Goal: Transaction & Acquisition: Purchase product/service

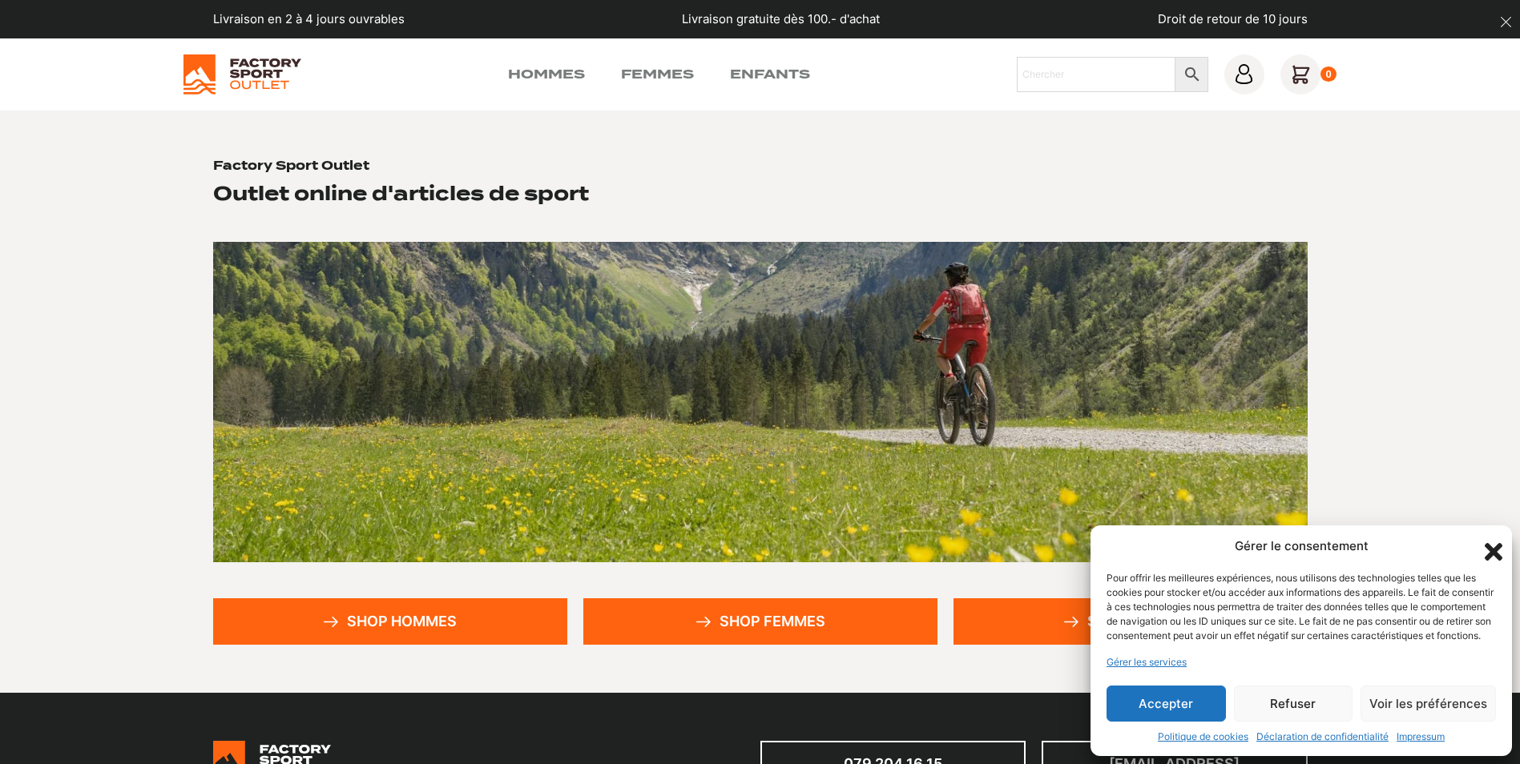
click at [1160, 712] on button "Accepter" at bounding box center [1165, 704] width 119 height 36
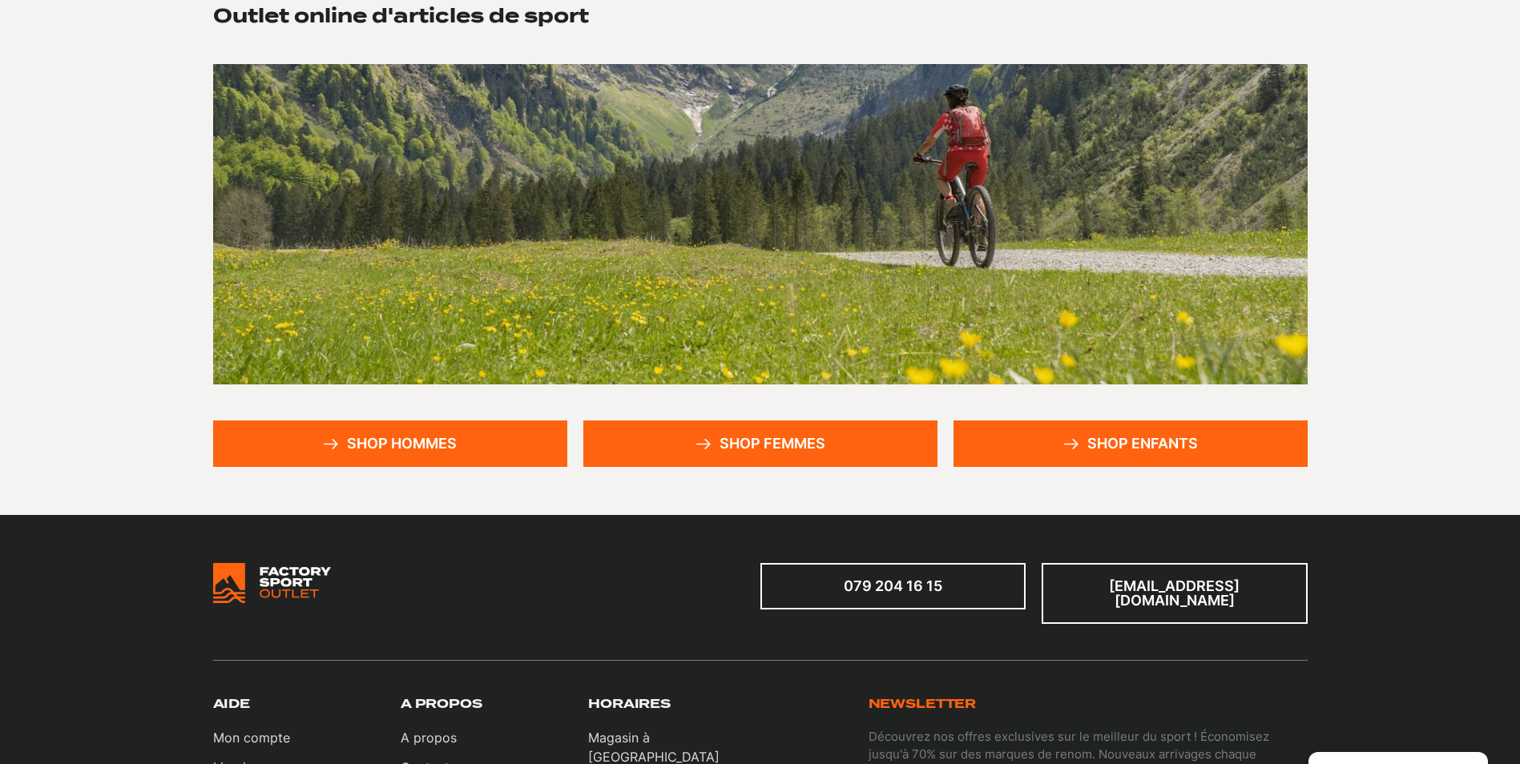
scroll to position [240, 0]
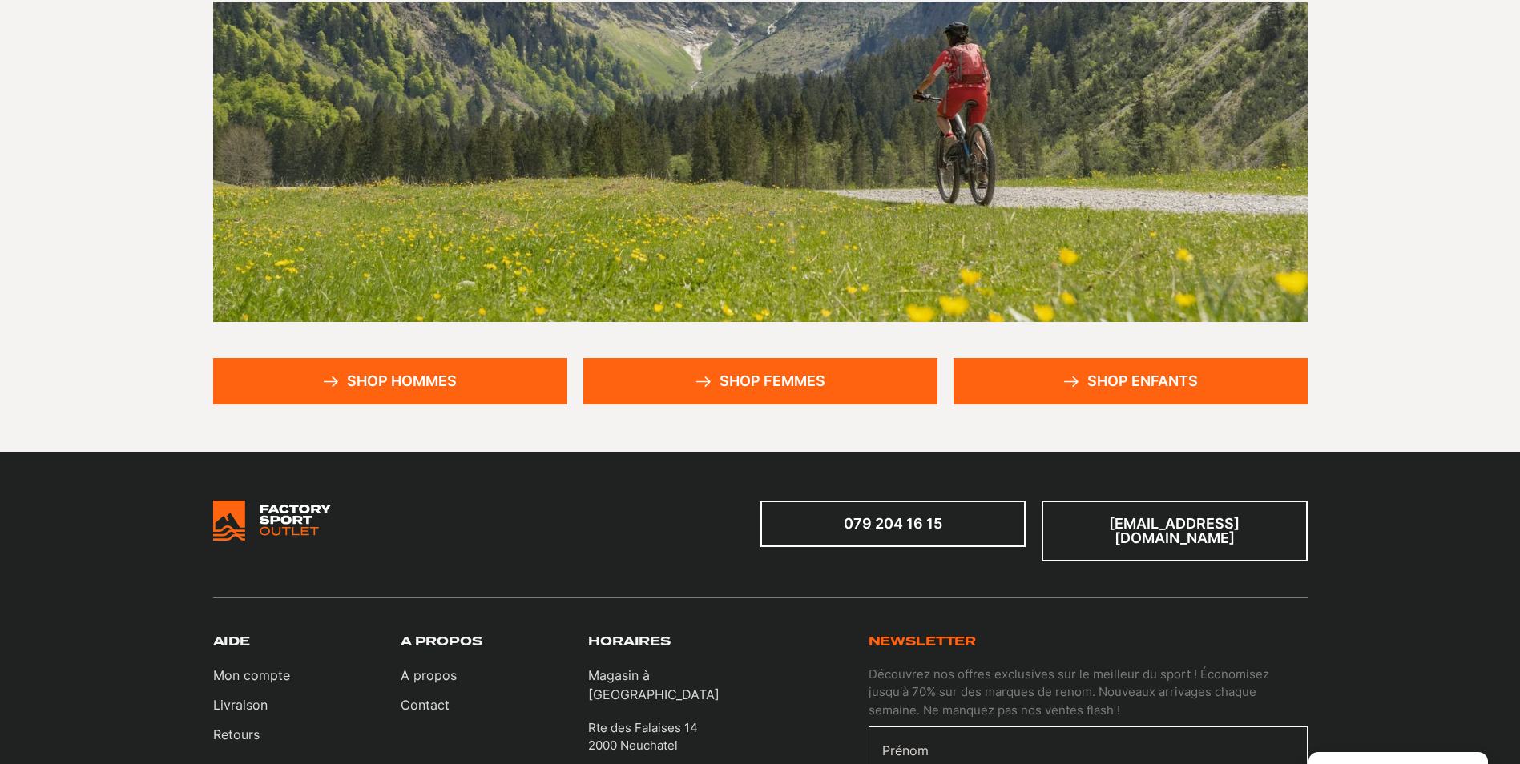
click at [718, 379] on link "Shop femmes" at bounding box center [760, 381] width 354 height 46
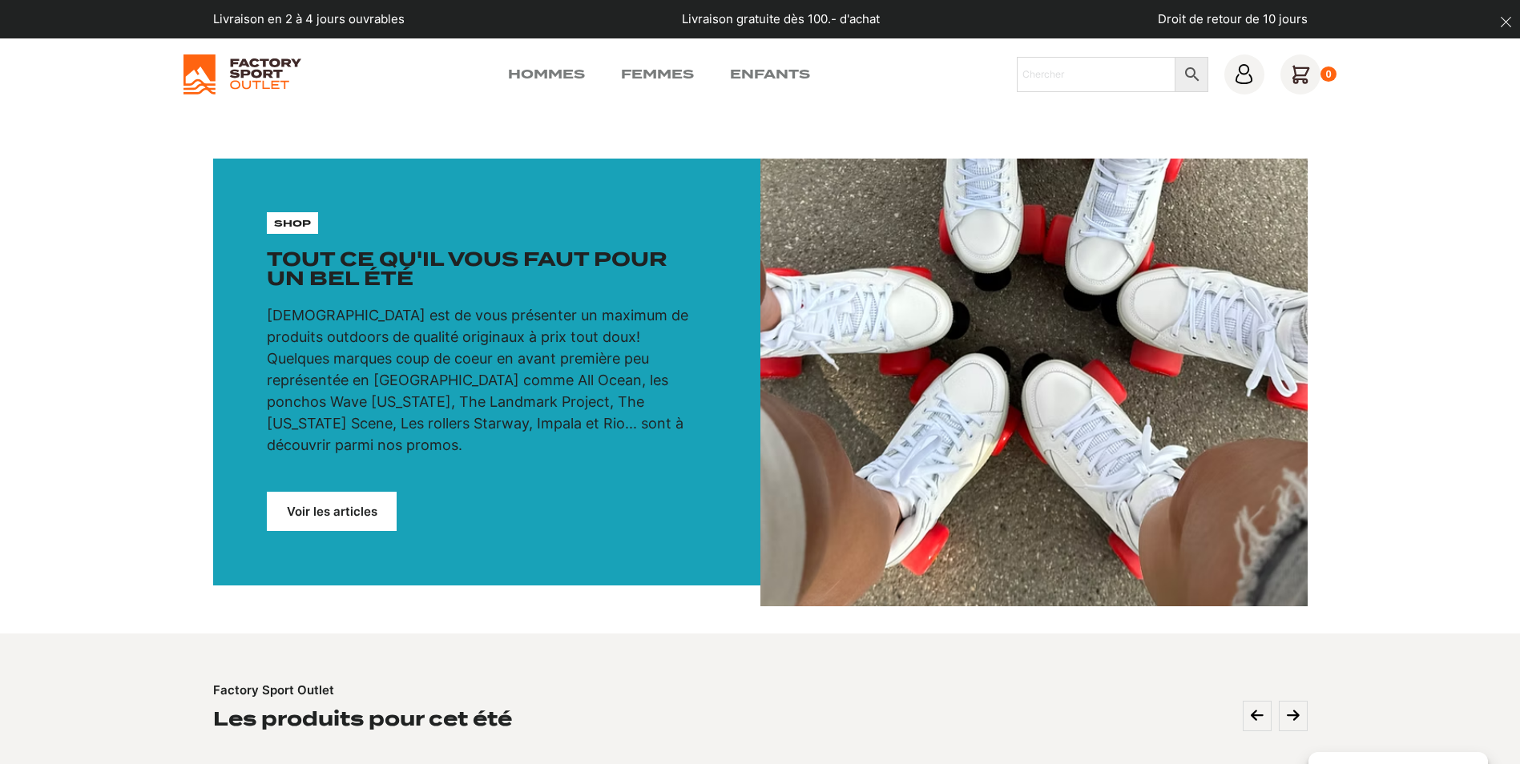
click at [322, 492] on link "Voir les articles" at bounding box center [332, 511] width 130 height 39
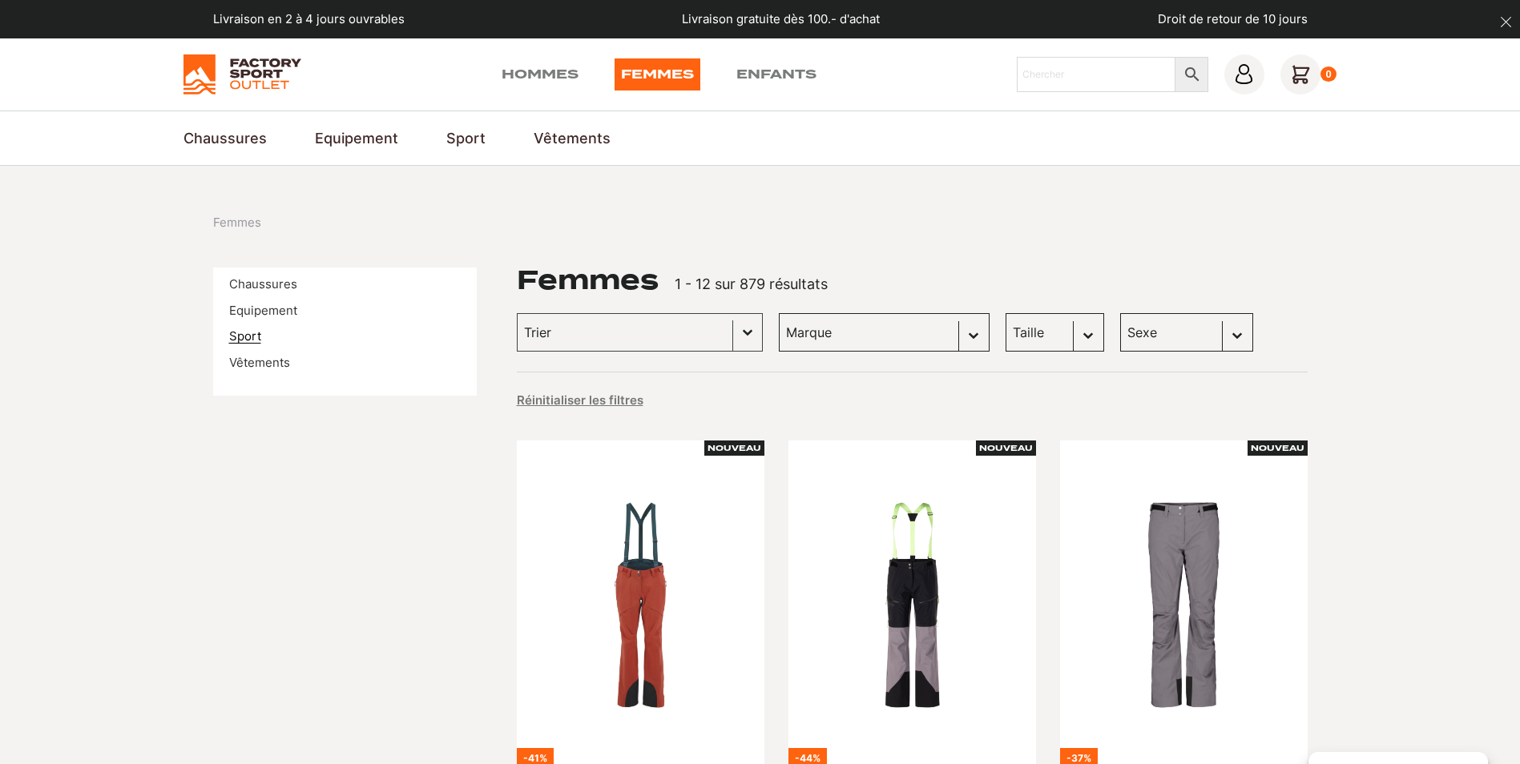
click at [246, 336] on link "Sport" at bounding box center [245, 335] width 32 height 15
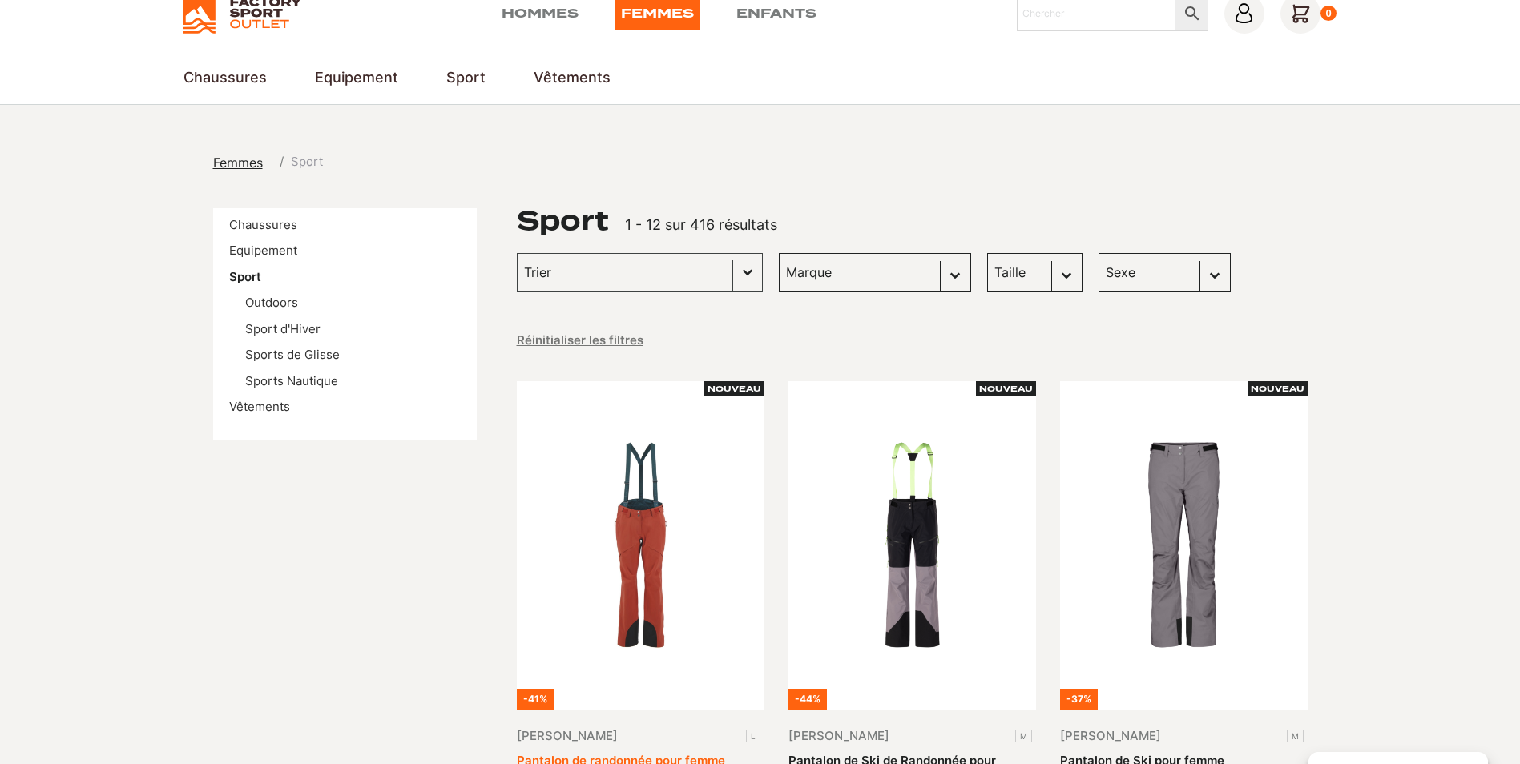
scroll to position [60, 0]
click at [659, 264] on input "Trier le contenu" at bounding box center [625, 273] width 202 height 21
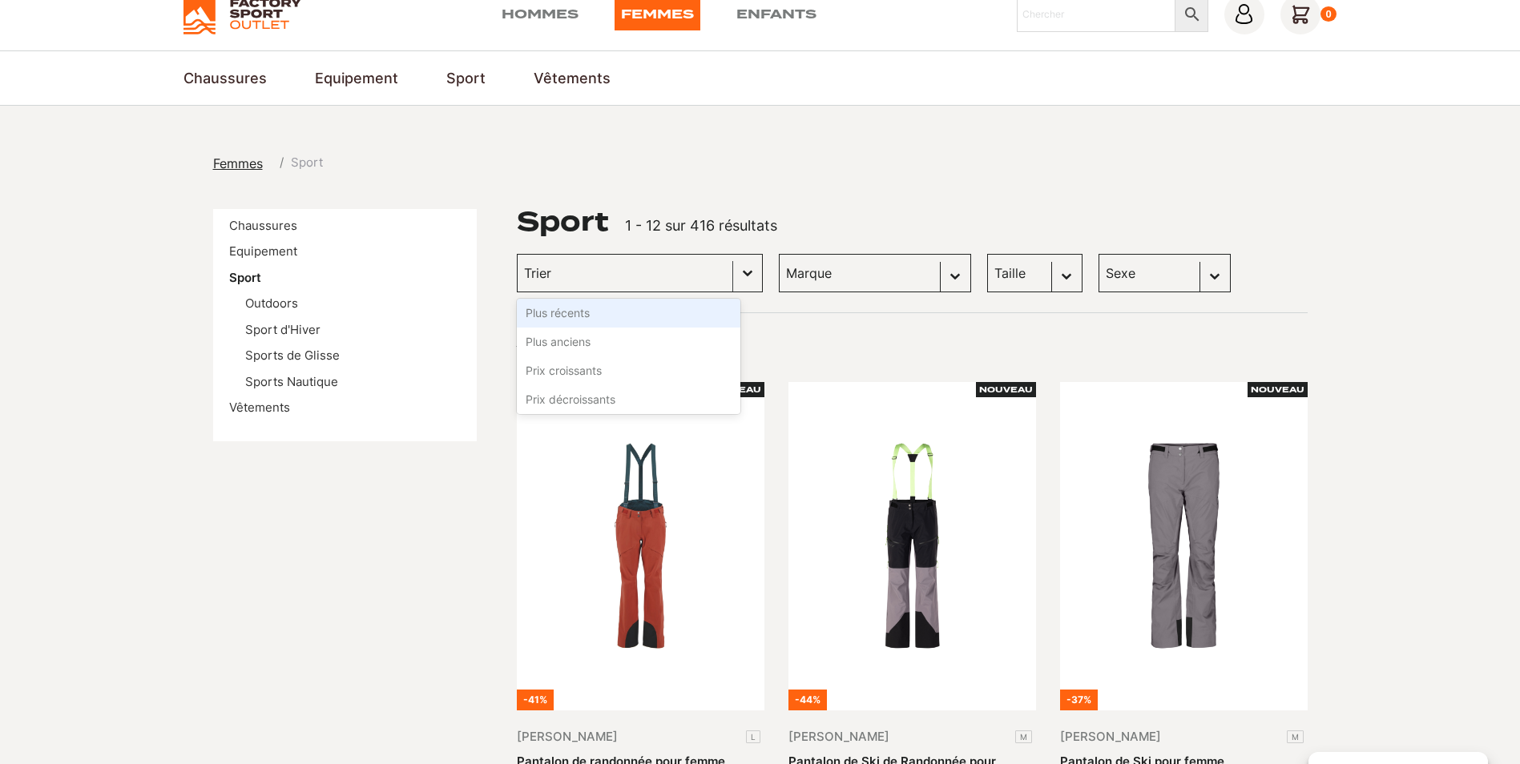
click at [659, 264] on input "Trier le contenu" at bounding box center [625, 273] width 202 height 21
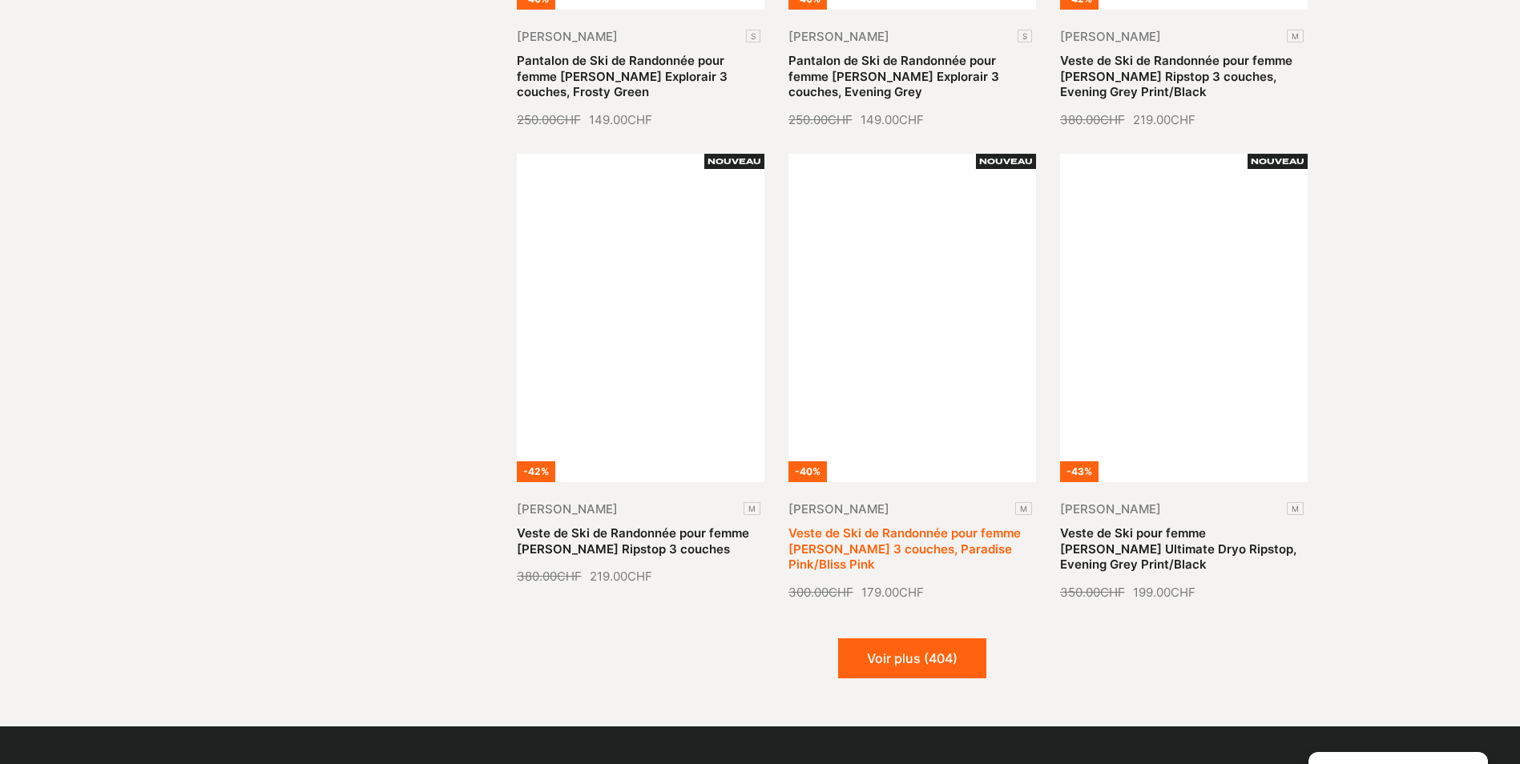
scroll to position [1662, 0]
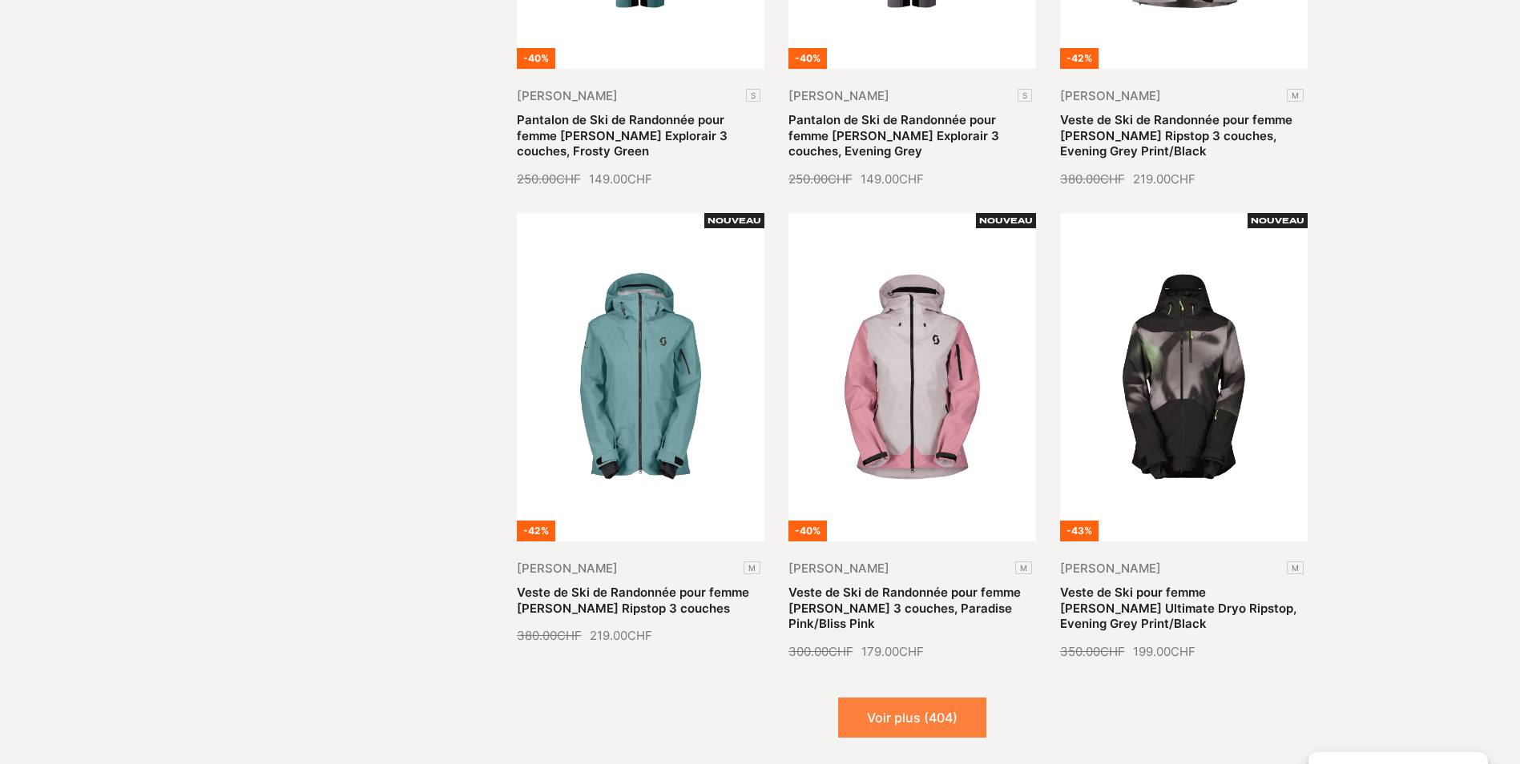
click at [928, 719] on button "Voir plus (404)" at bounding box center [912, 718] width 148 height 40
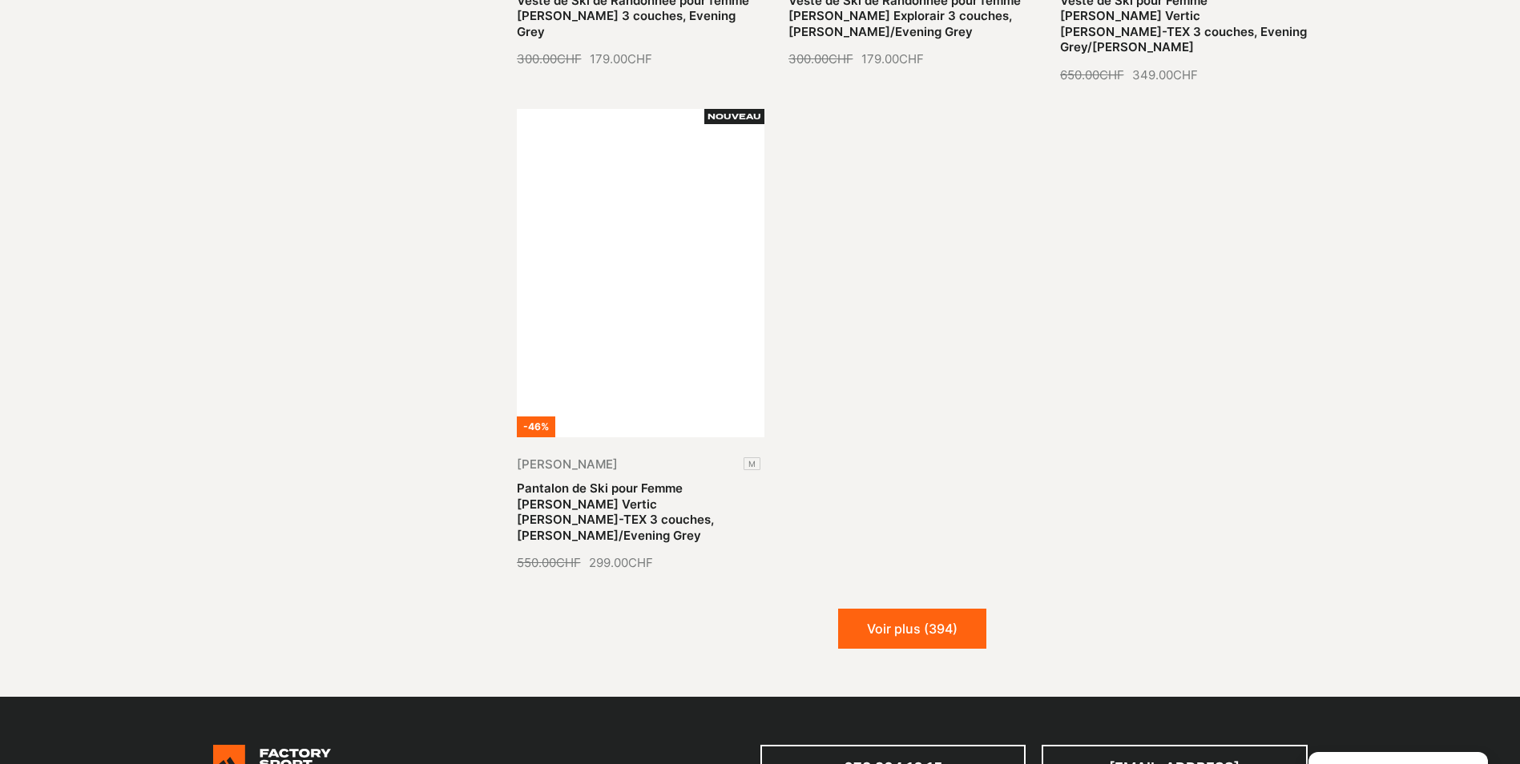
scroll to position [3905, 0]
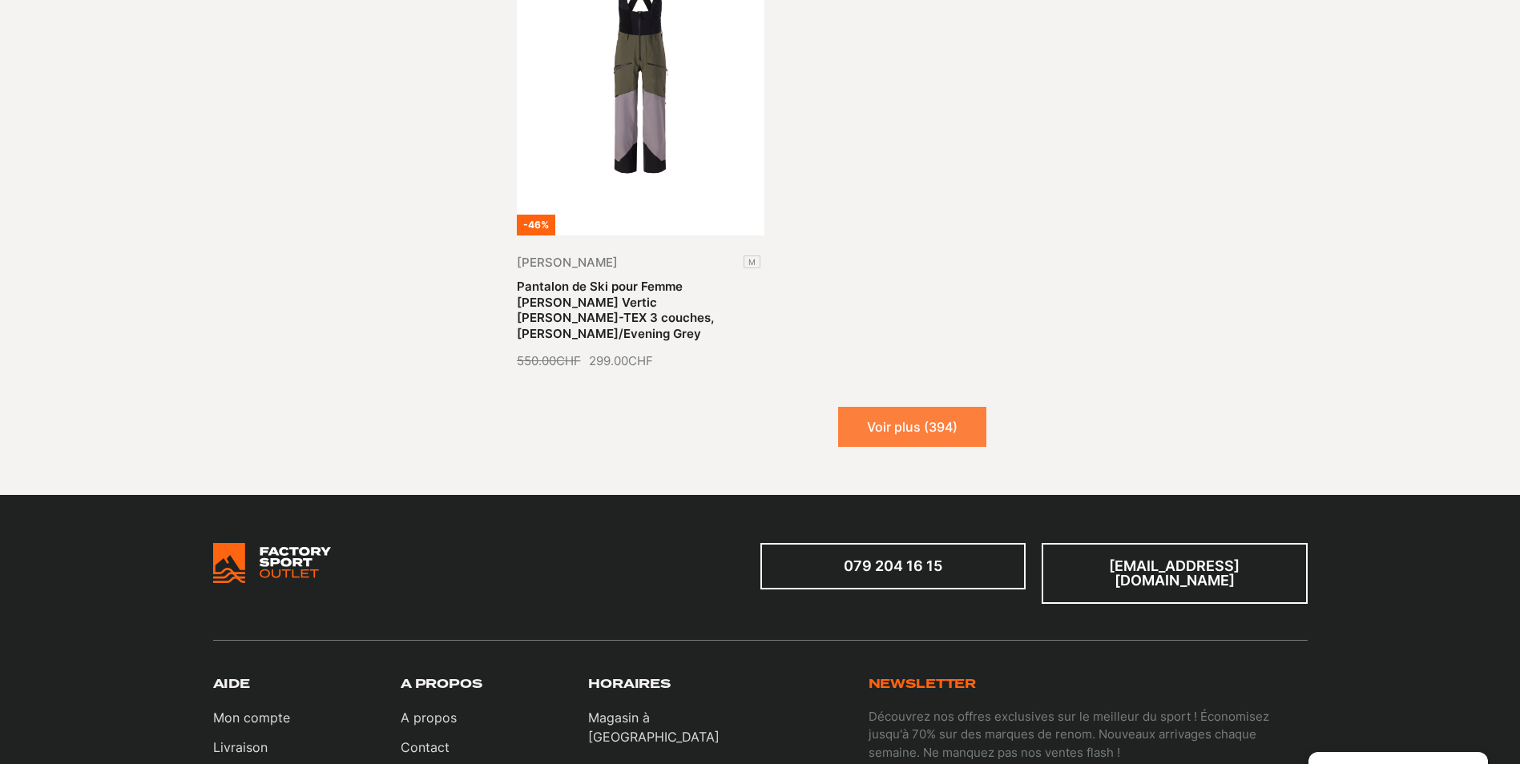
click at [896, 407] on button "Voir plus (394)" at bounding box center [912, 427] width 148 height 40
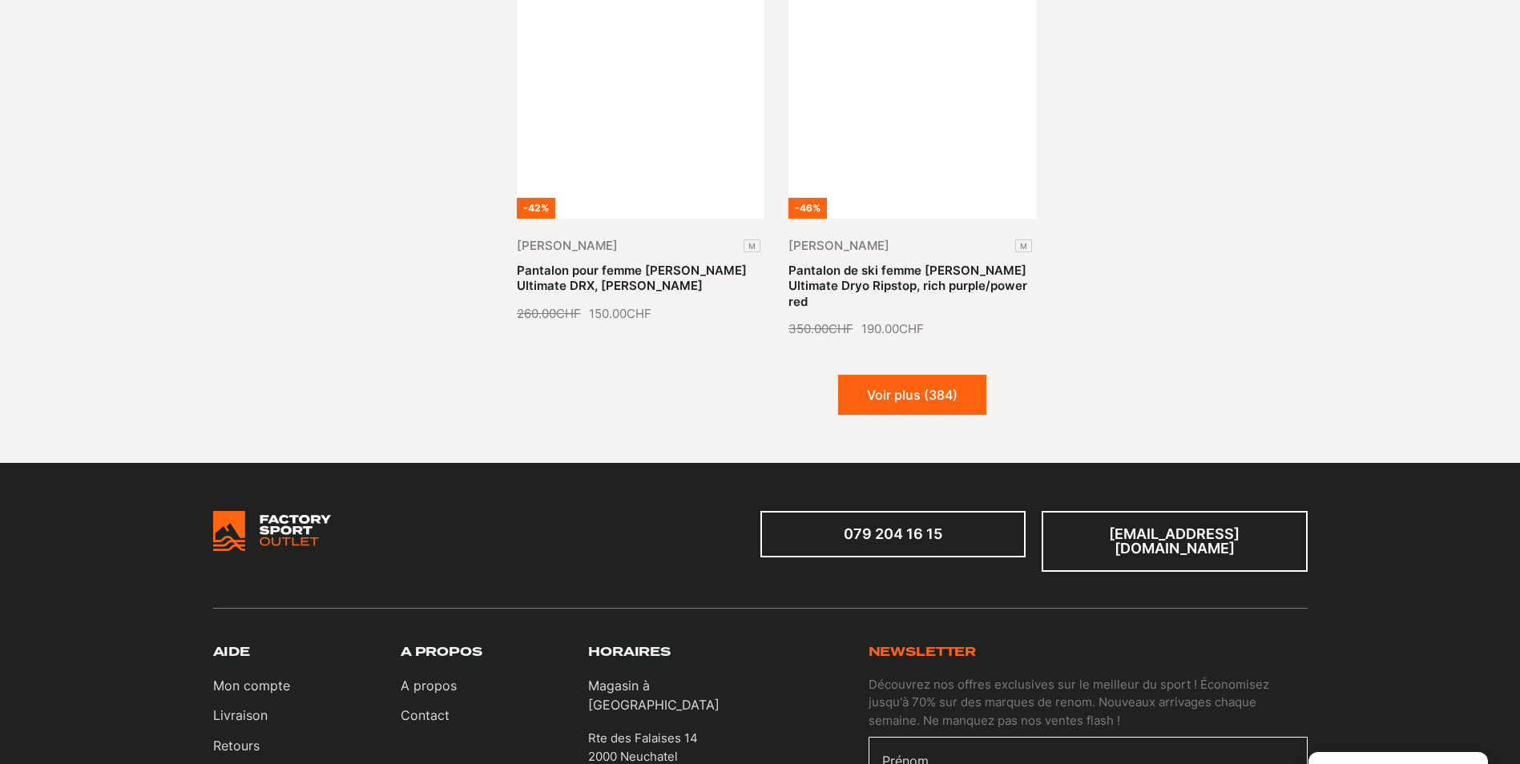
scroll to position [5347, 0]
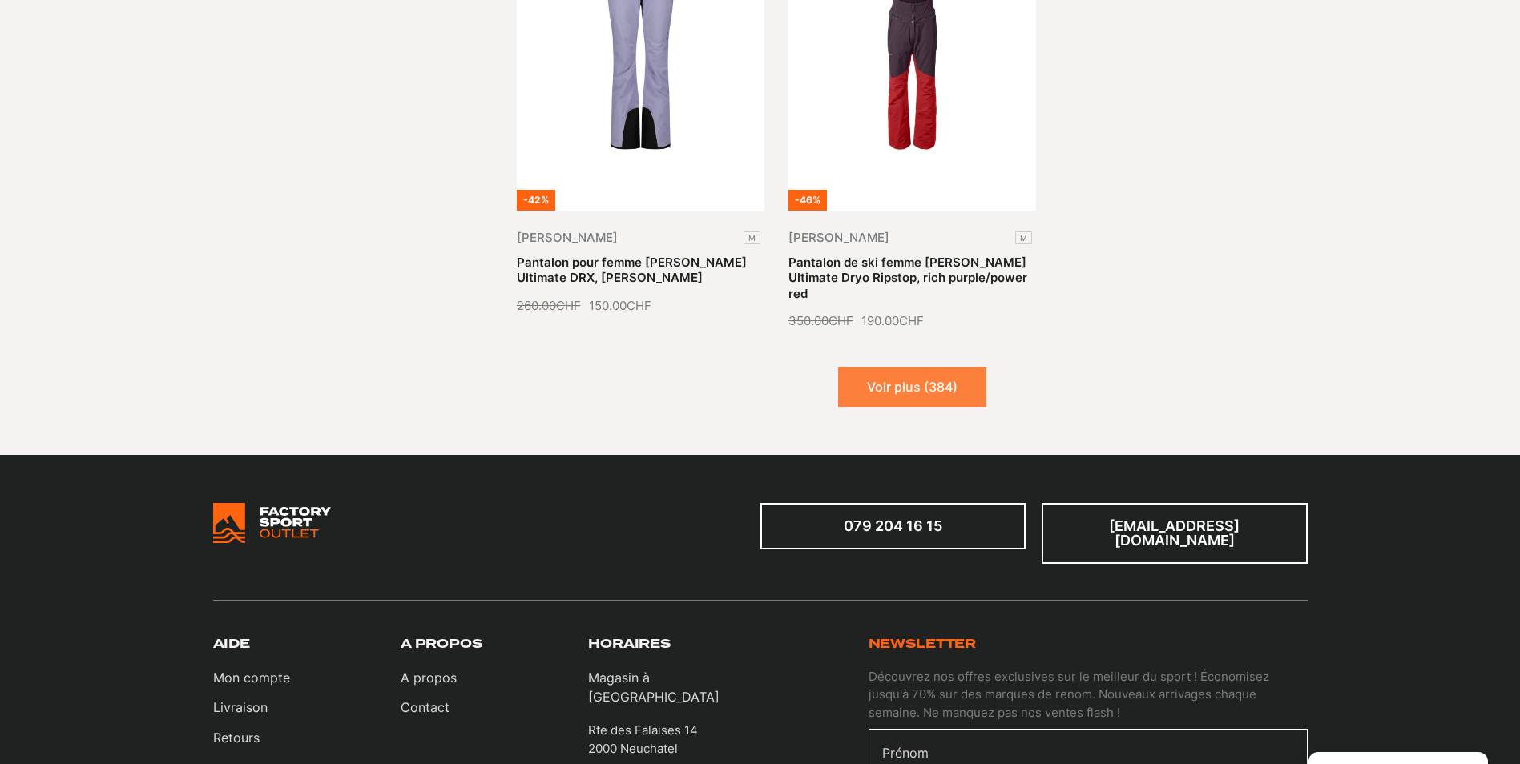
click at [948, 367] on button "Voir plus (384)" at bounding box center [912, 387] width 148 height 40
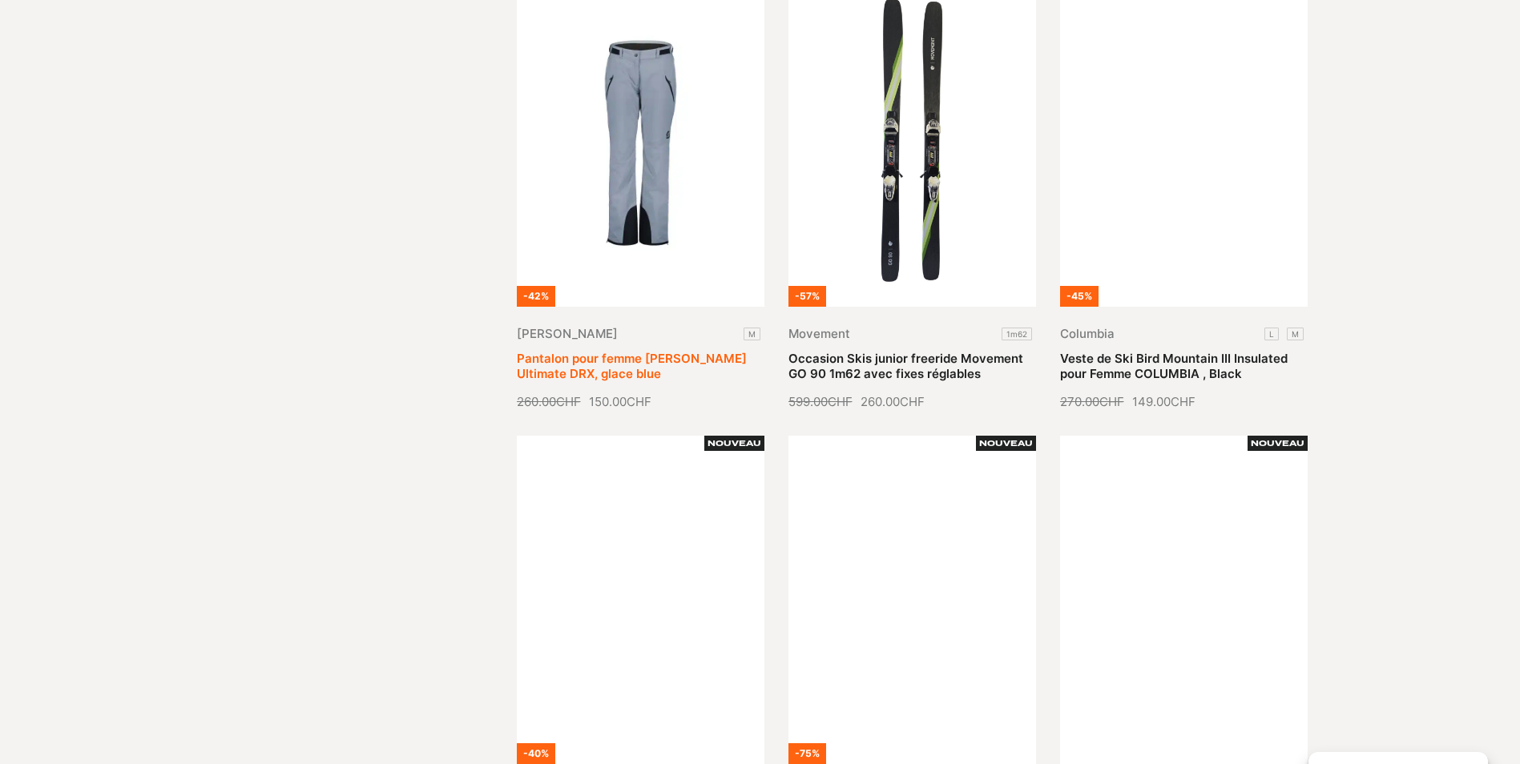
scroll to position [5748, 0]
